Goal: Task Accomplishment & Management: Use online tool/utility

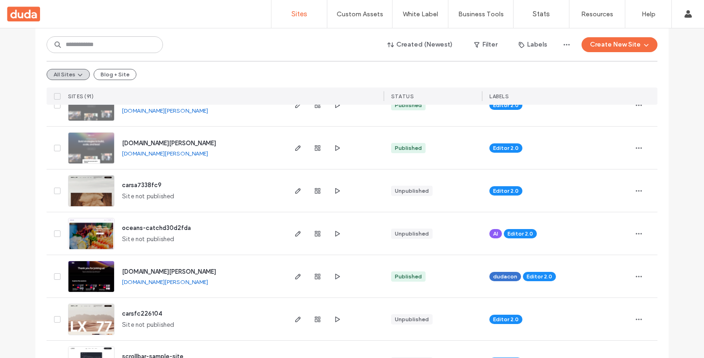
scroll to position [451, 0]
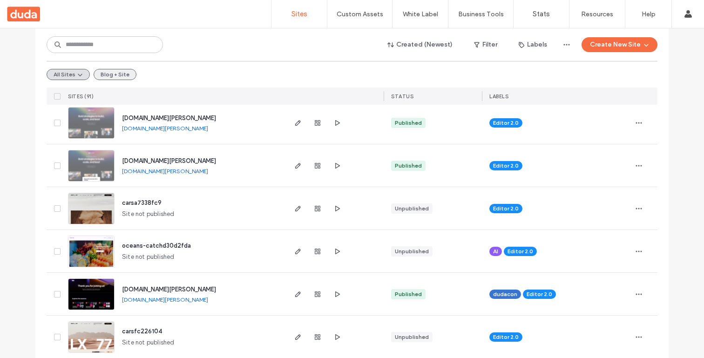
click at [112, 76] on button "Blog + Site" at bounding box center [115, 74] width 43 height 11
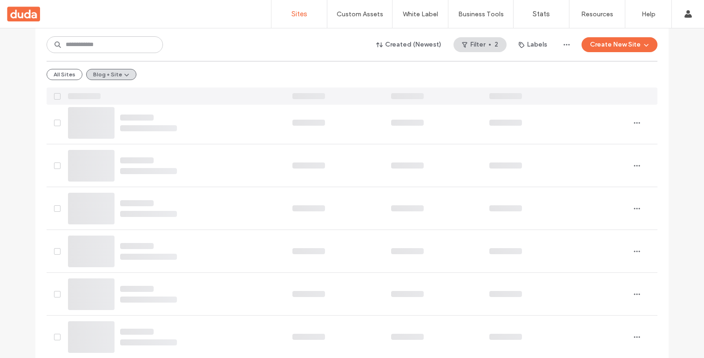
scroll to position [0, 0]
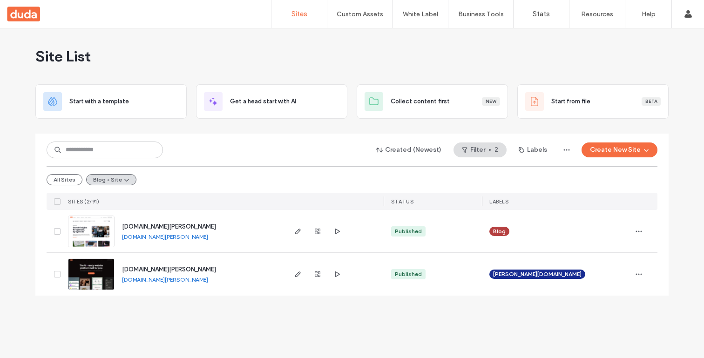
click at [300, 268] on div at bounding box center [318, 274] width 50 height 43
click at [297, 273] on icon "button" at bounding box center [297, 274] width 7 height 7
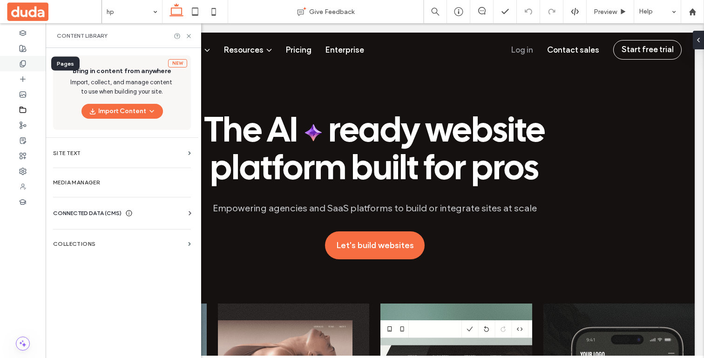
click at [26, 64] on icon at bounding box center [22, 63] width 7 height 7
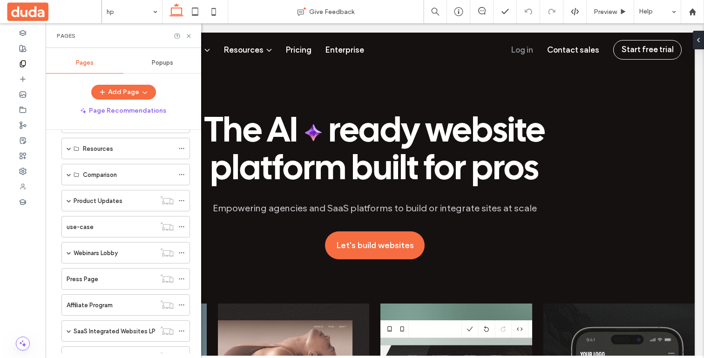
scroll to position [55, 0]
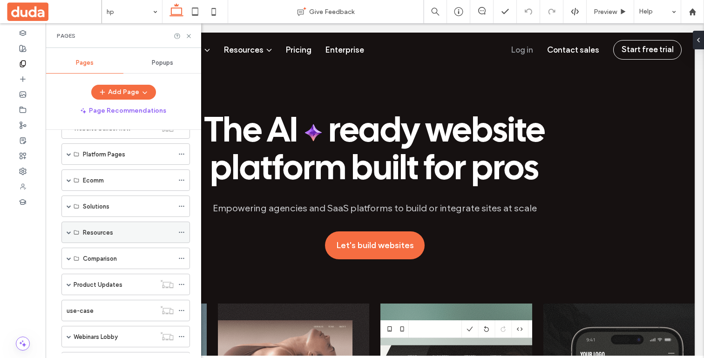
click at [76, 225] on div "Resources" at bounding box center [125, 232] width 129 height 21
click at [66, 229] on div "Resources" at bounding box center [125, 232] width 129 height 21
click at [71, 233] on span at bounding box center [69, 232] width 5 height 5
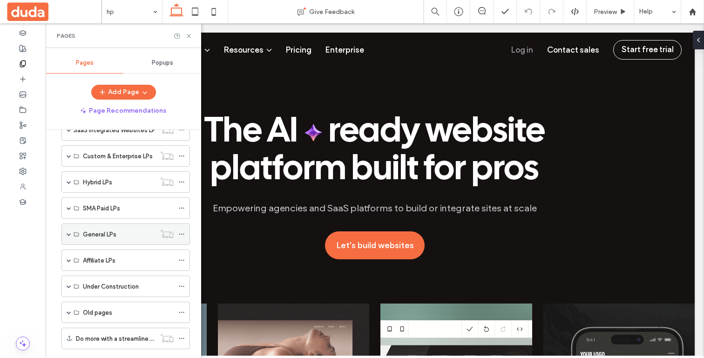
scroll to position [375, 0]
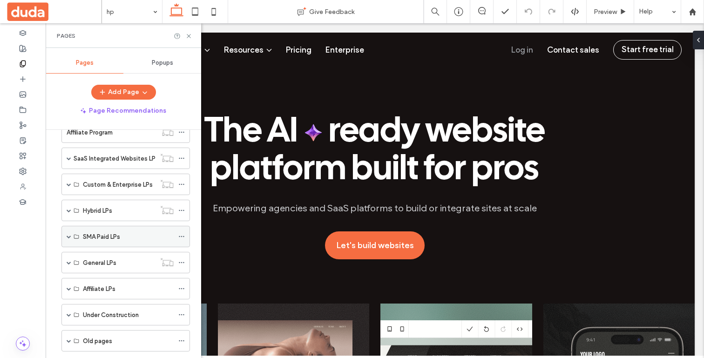
click at [68, 237] on span at bounding box center [69, 236] width 5 height 5
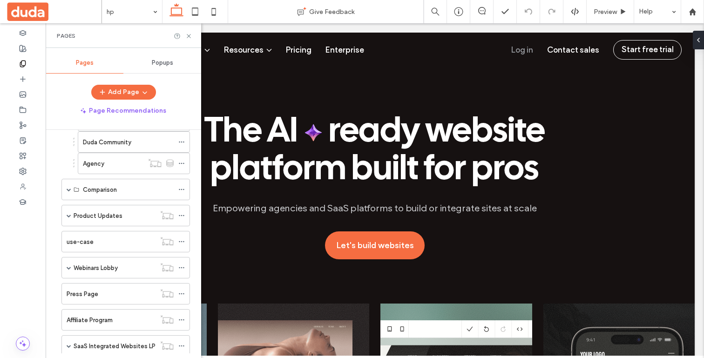
scroll to position [110, 0]
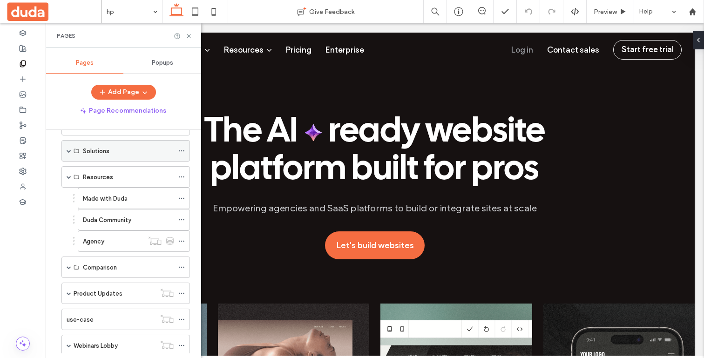
click at [88, 149] on label "Solutions" at bounding box center [96, 151] width 27 height 16
click at [68, 150] on span at bounding box center [69, 151] width 5 height 5
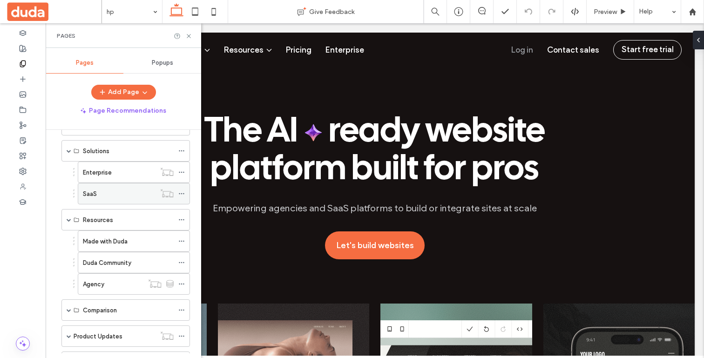
scroll to position [48, 0]
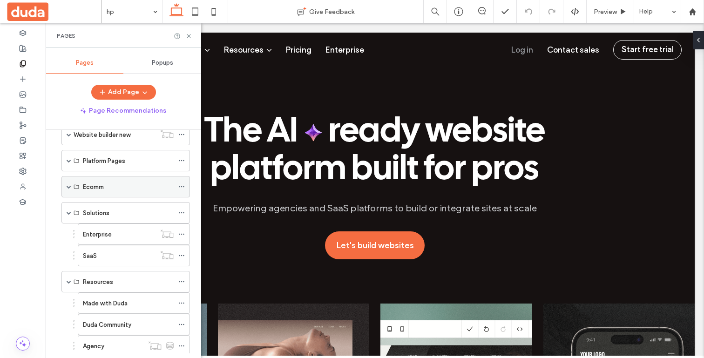
click at [70, 186] on span at bounding box center [69, 186] width 5 height 5
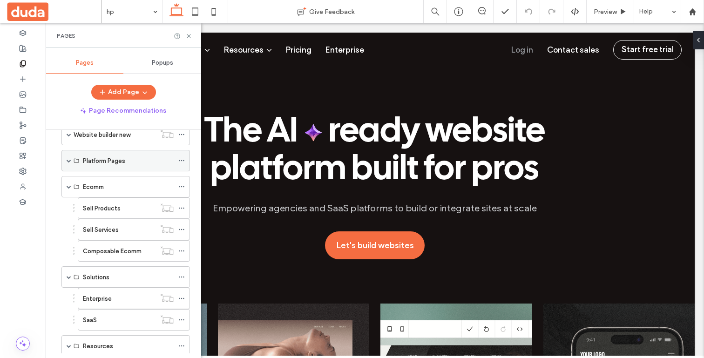
click at [69, 154] on span at bounding box center [69, 160] width 5 height 20
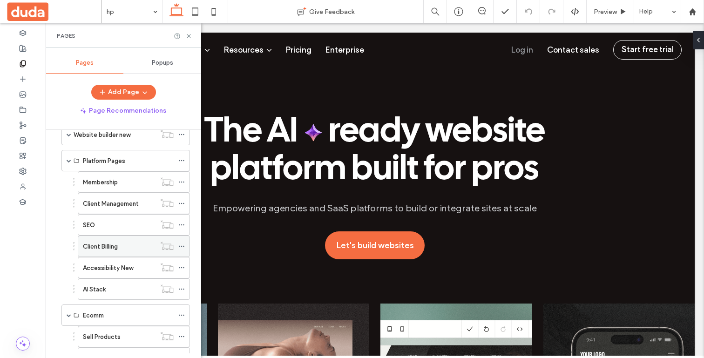
scroll to position [20, 0]
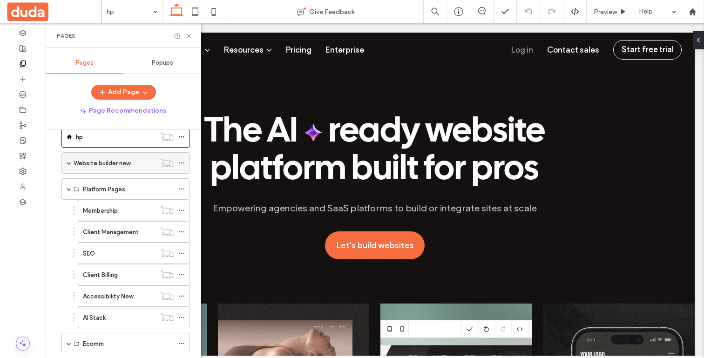
click at [71, 168] on div "Website builder new" at bounding box center [125, 162] width 129 height 21
click at [70, 162] on span at bounding box center [69, 163] width 5 height 5
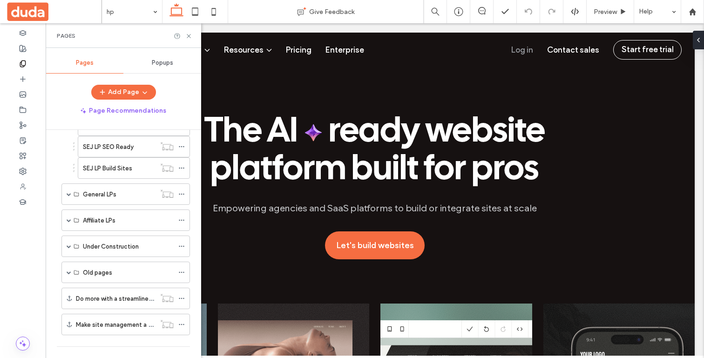
scroll to position [978, 0]
click at [66, 197] on div "General LPs" at bounding box center [125, 195] width 129 height 21
click at [68, 196] on span at bounding box center [69, 196] width 5 height 5
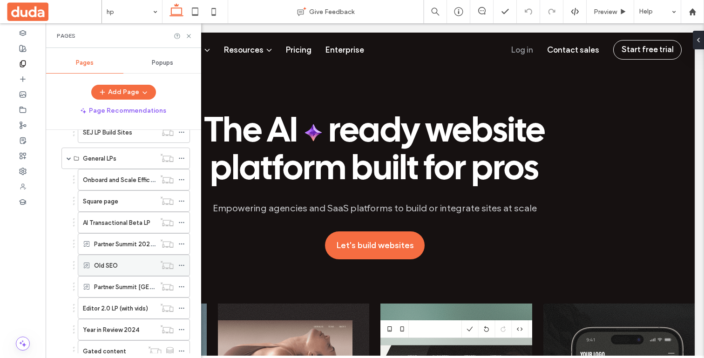
scroll to position [1048, 0]
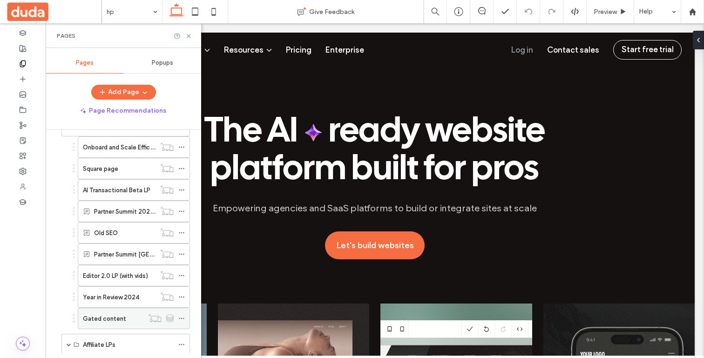
click at [111, 317] on label "Gated content" at bounding box center [104, 319] width 43 height 16
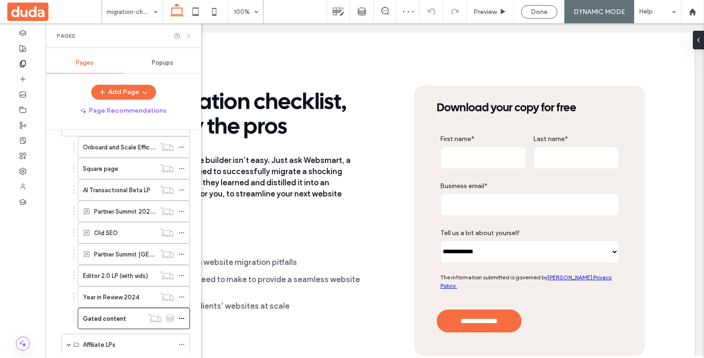
click at [187, 33] on icon at bounding box center [188, 36] width 7 height 7
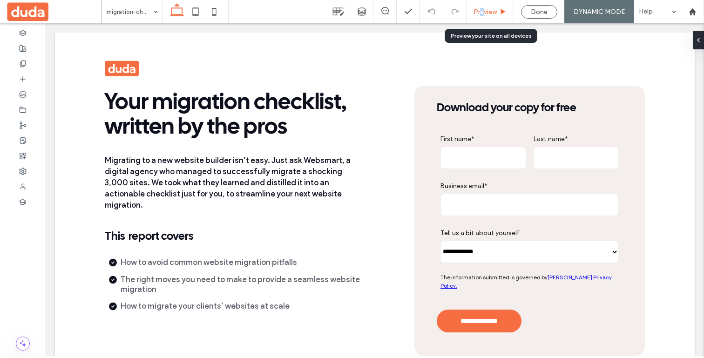
click at [484, 13] on span "Preview" at bounding box center [485, 12] width 23 height 8
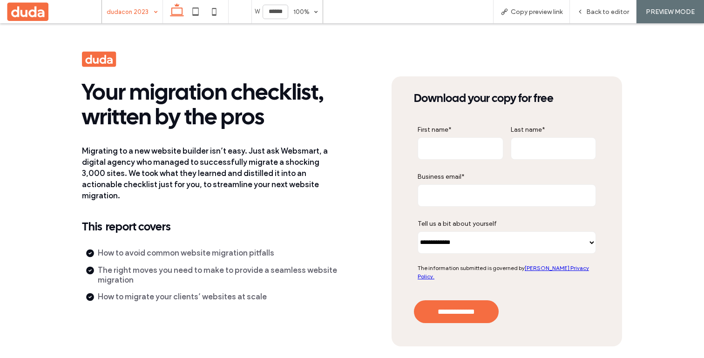
type input "*****"
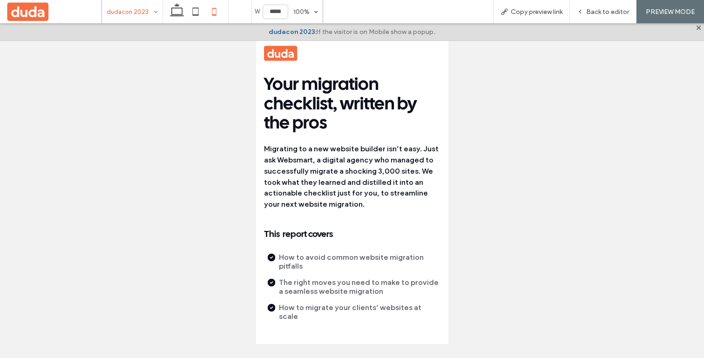
click at [481, 227] on div at bounding box center [352, 183] width 704 height 321
click at [543, 11] on span "Copy preview link" at bounding box center [537, 12] width 52 height 8
click at [593, 14] on span "Back to editor" at bounding box center [607, 12] width 43 height 8
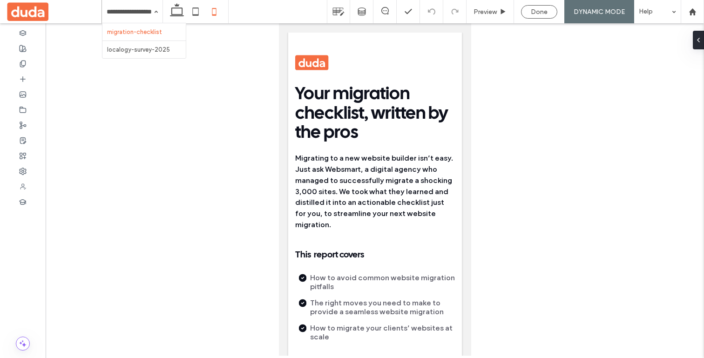
click at [95, 128] on div at bounding box center [375, 189] width 659 height 333
